Goal: Information Seeking & Learning: Learn about a topic

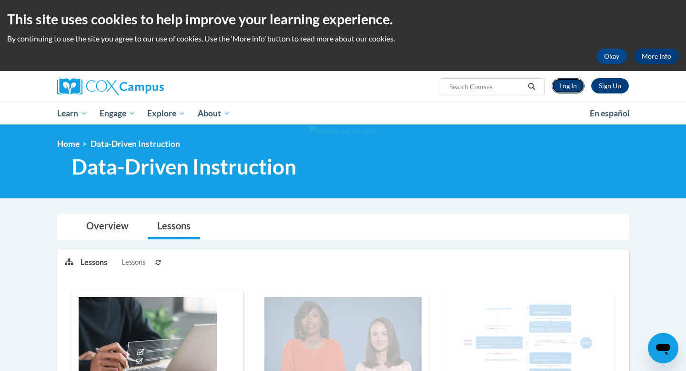
click at [574, 89] on link "Log In" at bounding box center [568, 85] width 33 height 15
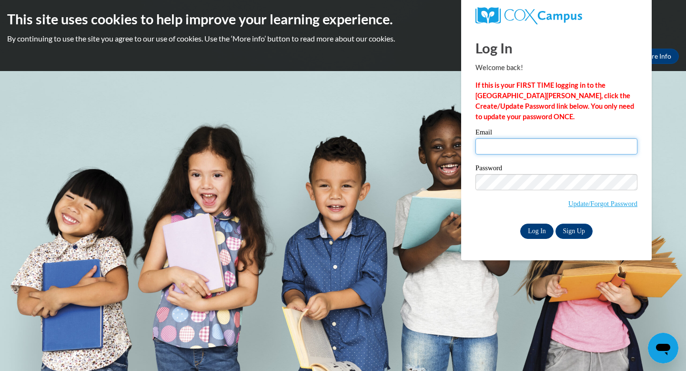
type input "redingtonc@ripon.k12.wi.us"
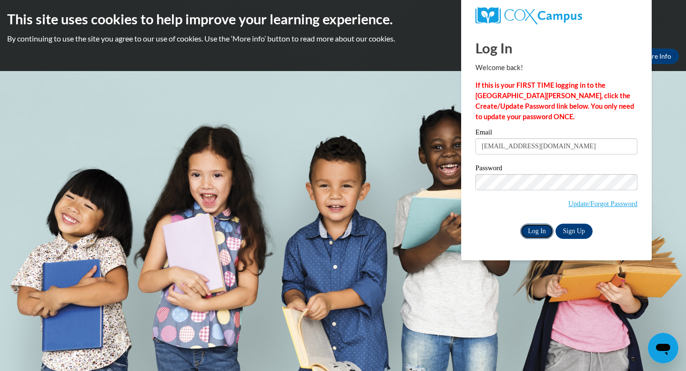
click at [537, 225] on input "Log In" at bounding box center [536, 230] width 33 height 15
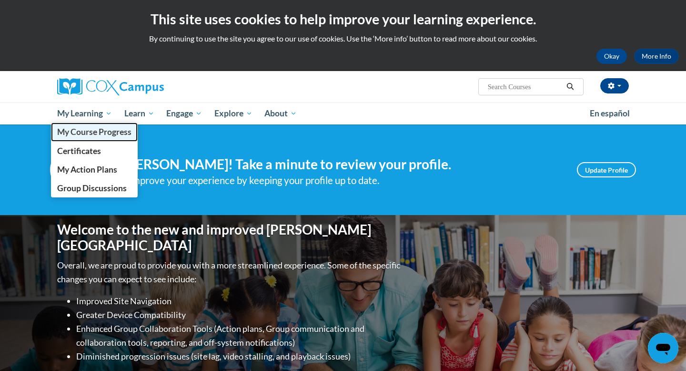
click at [90, 131] on span "My Course Progress" at bounding box center [94, 132] width 74 height 10
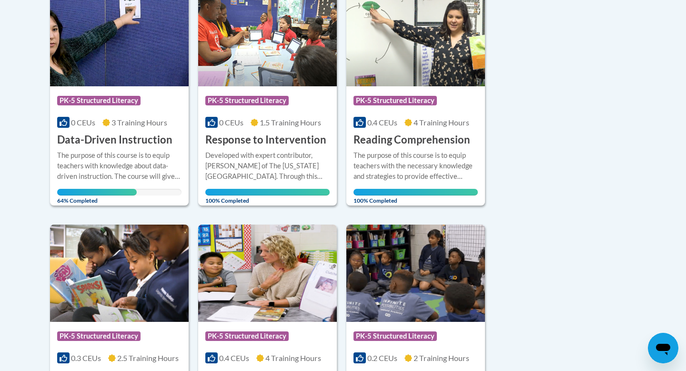
scroll to position [262, 0]
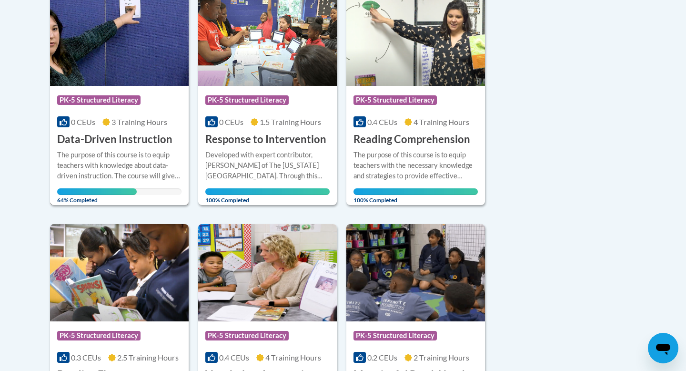
click at [96, 124] on div "0 CEUs 3 Training Hours" at bounding box center [119, 122] width 124 height 10
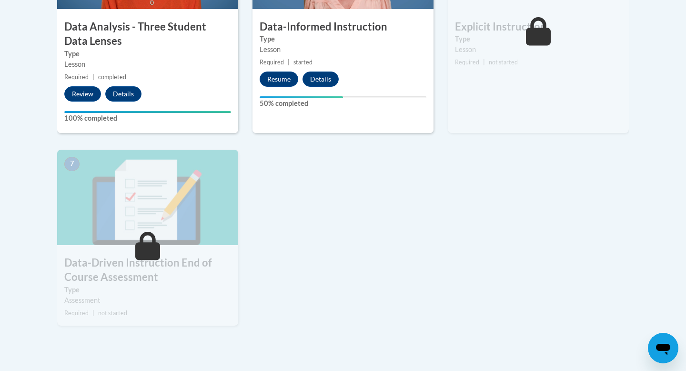
scroll to position [655, 0]
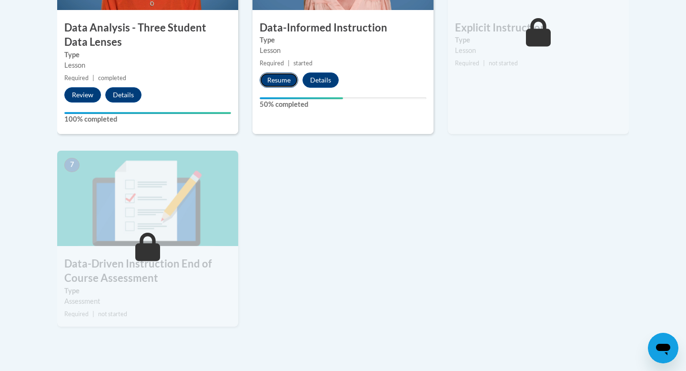
click at [278, 76] on button "Resume" at bounding box center [279, 79] width 39 height 15
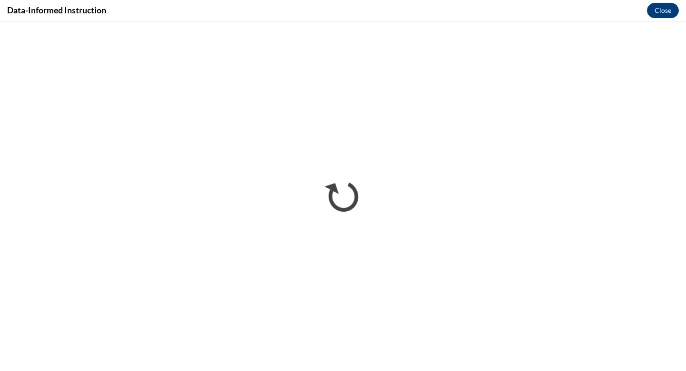
scroll to position [0, 0]
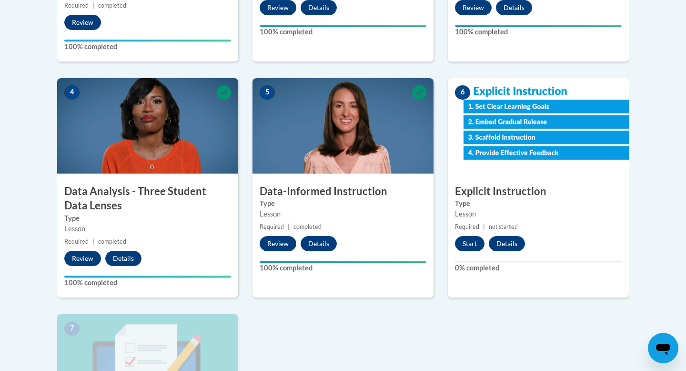
scroll to position [491, 0]
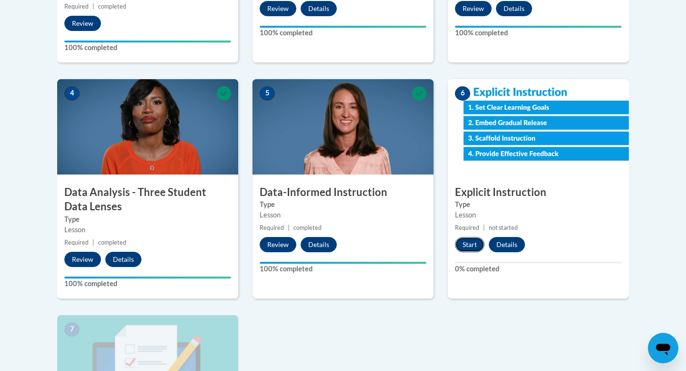
click at [472, 243] on button "Start" at bounding box center [470, 244] width 30 height 15
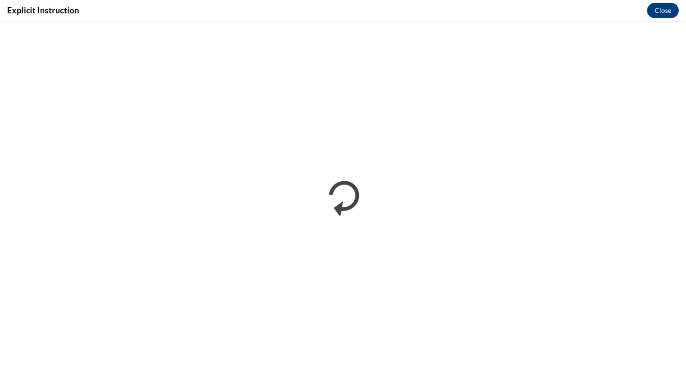
scroll to position [0, 0]
